Goal: Task Accomplishment & Management: Manage account settings

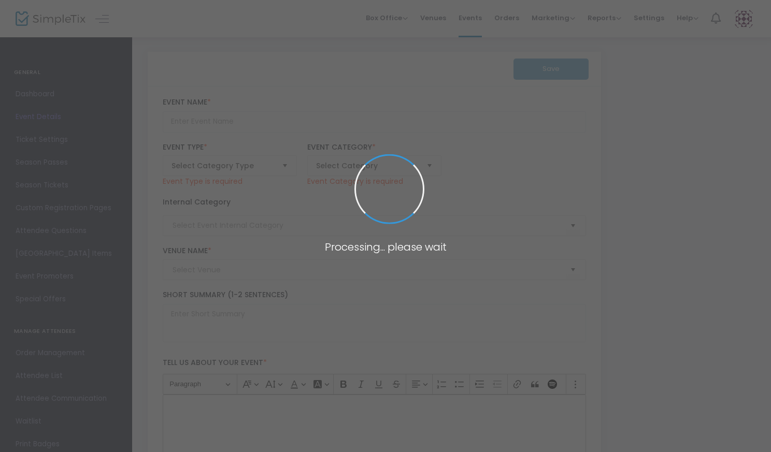
type input "Summer Frights With TOTDE"
type textarea "Join us for the hottest [DATE] party of 2025! Turn On The Dark Entertainment pr…"
checkbox input "true"
type input "6.000 %"
type input "Buy Tickets"
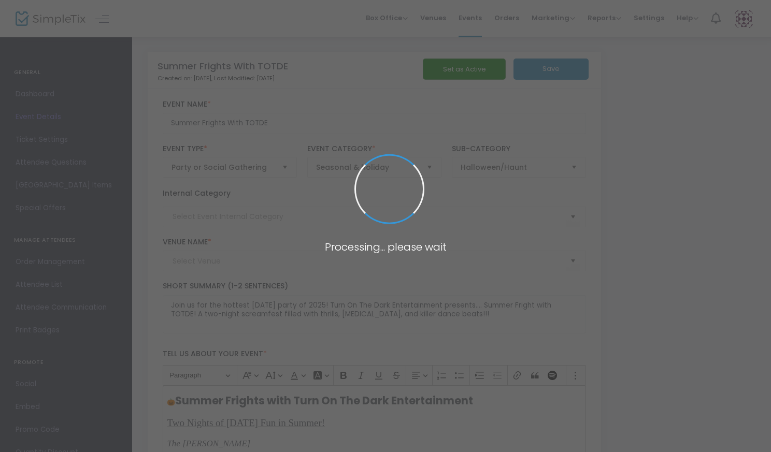
type input "The Lyric"
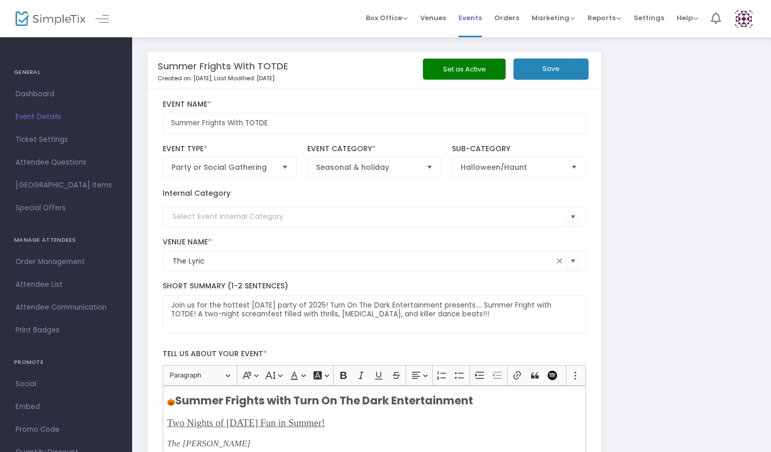
click at [474, 16] on span "Events" at bounding box center [470, 18] width 23 height 26
